Goal: Information Seeking & Learning: Learn about a topic

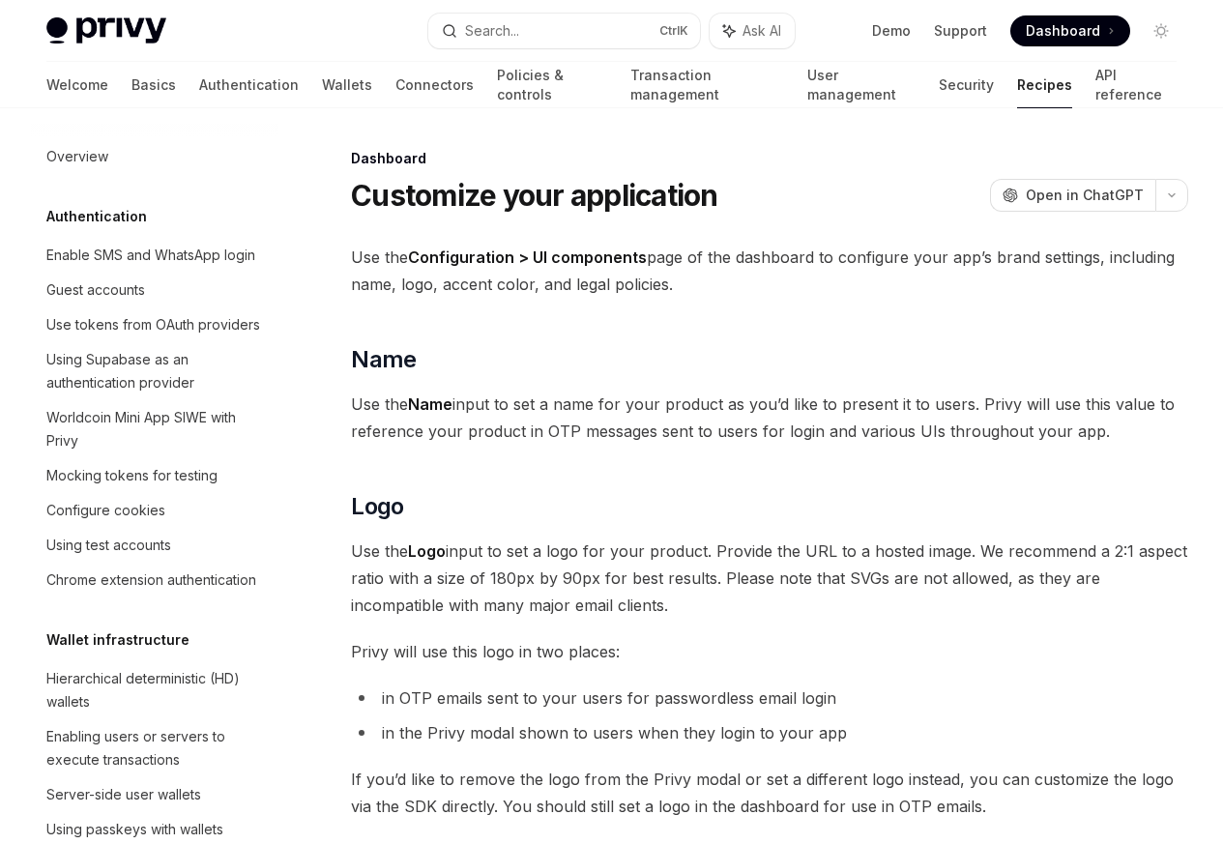
scroll to position [1234, 0]
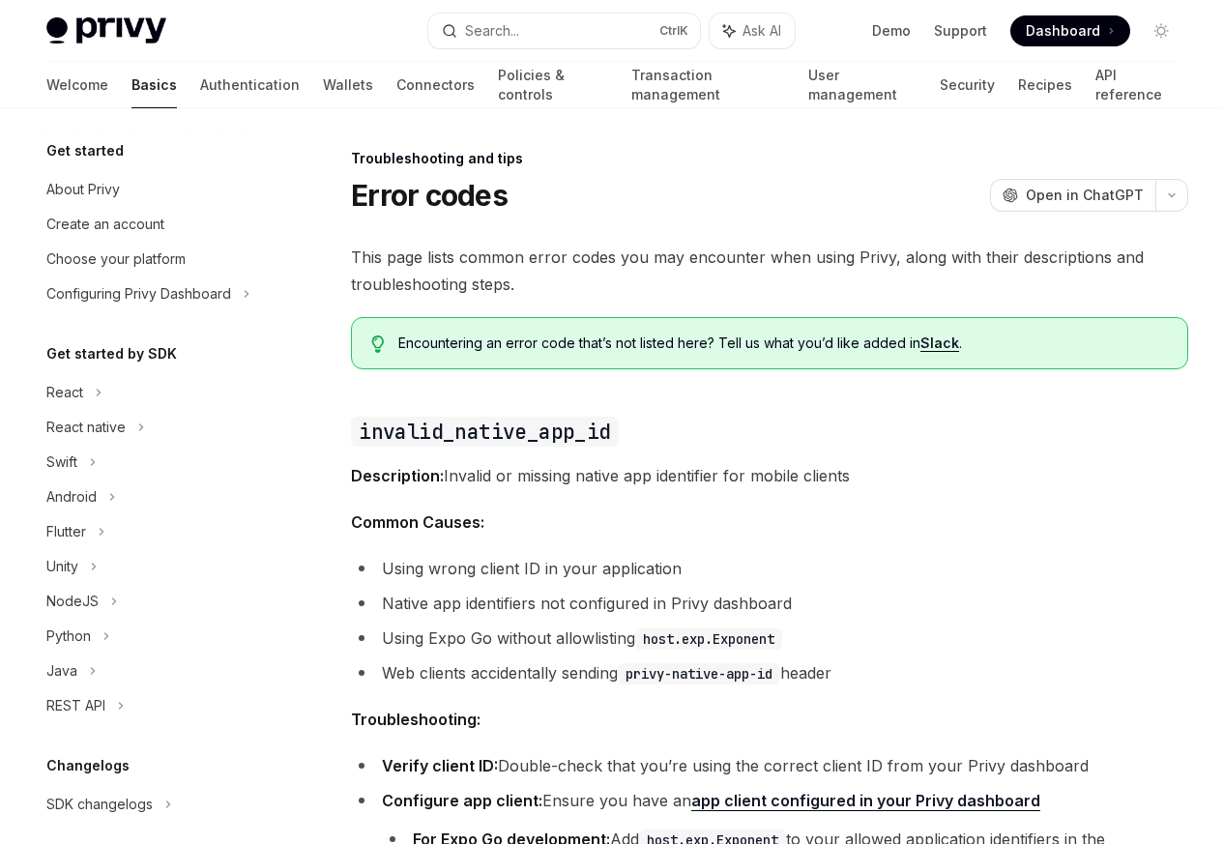
scroll to position [184, 0]
